Goal: Information Seeking & Learning: Learn about a topic

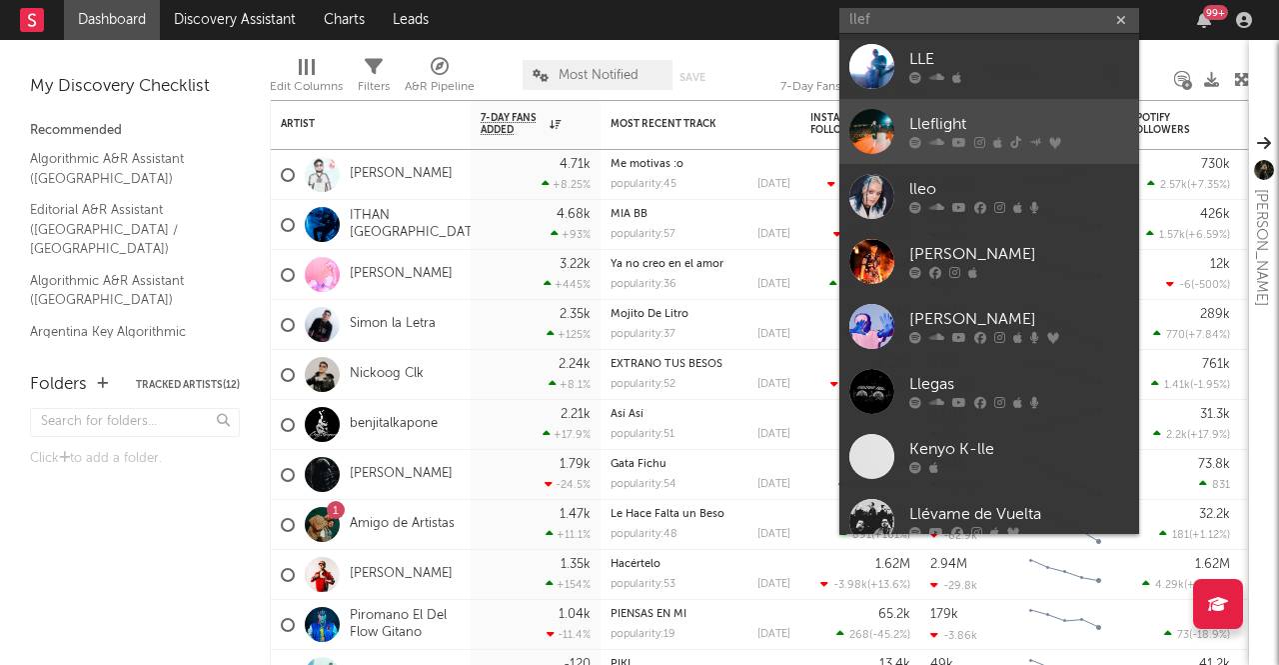
type input "llef"
click at [966, 133] on div "Lleflight" at bounding box center [1019, 125] width 220 height 24
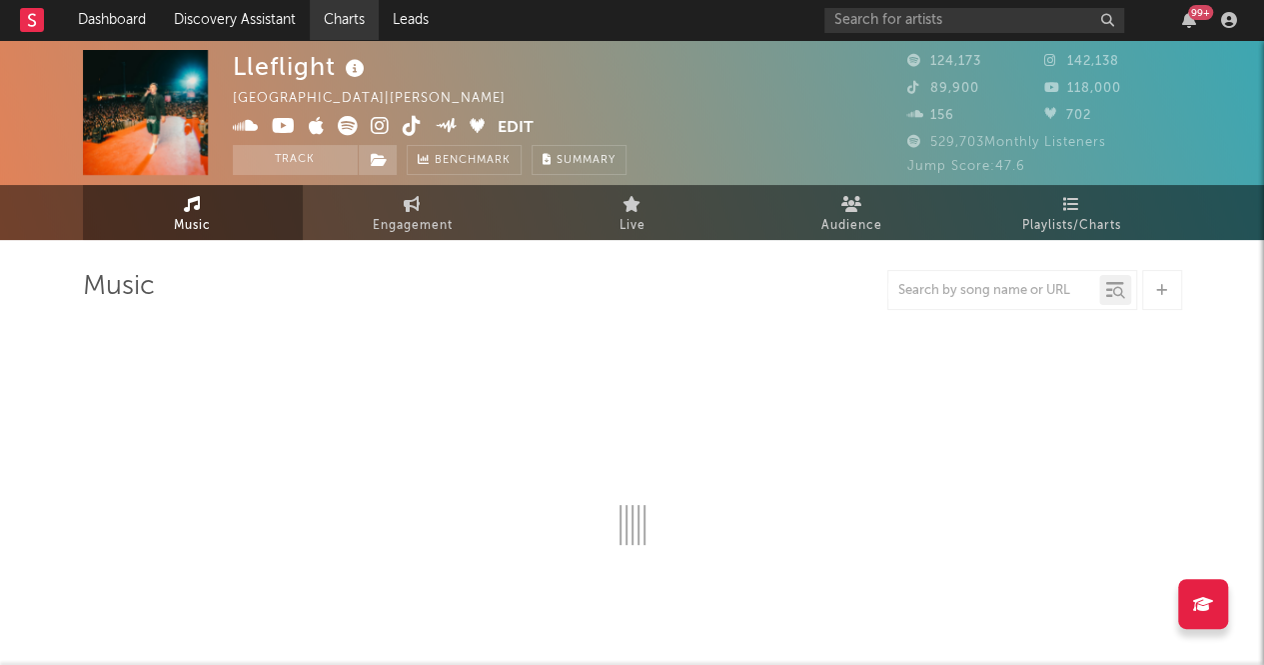
select select "6m"
